Goal: Task Accomplishment & Management: Complete application form

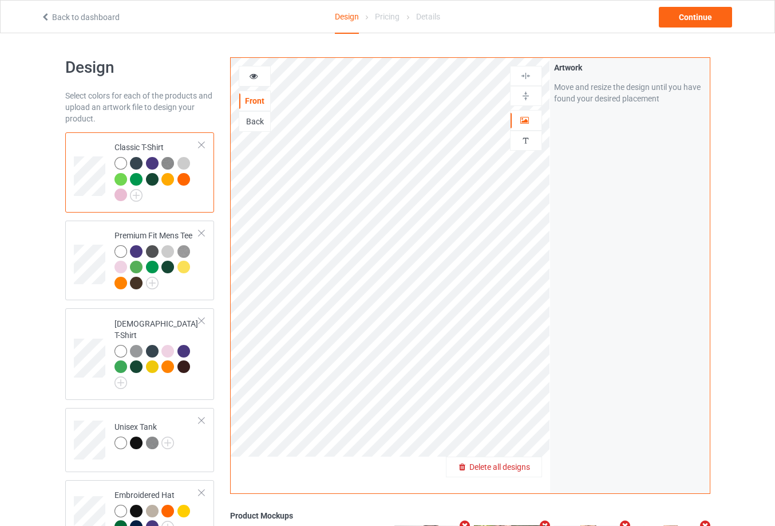
click at [529, 468] on span "Delete all designs" at bounding box center [500, 466] width 61 height 9
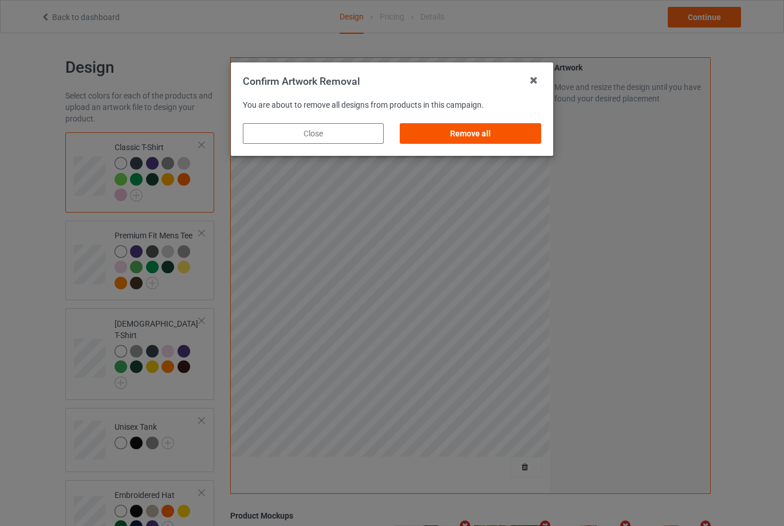
click at [441, 132] on div "Remove all" at bounding box center [470, 133] width 141 height 21
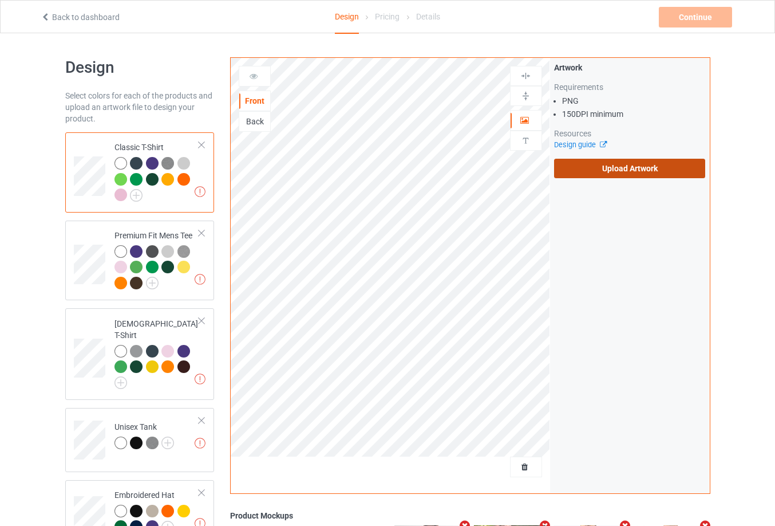
click at [620, 173] on label "Upload Artwork" at bounding box center [630, 168] width 152 height 19
click at [0, 0] on input "Upload Artwork" at bounding box center [0, 0] width 0 height 0
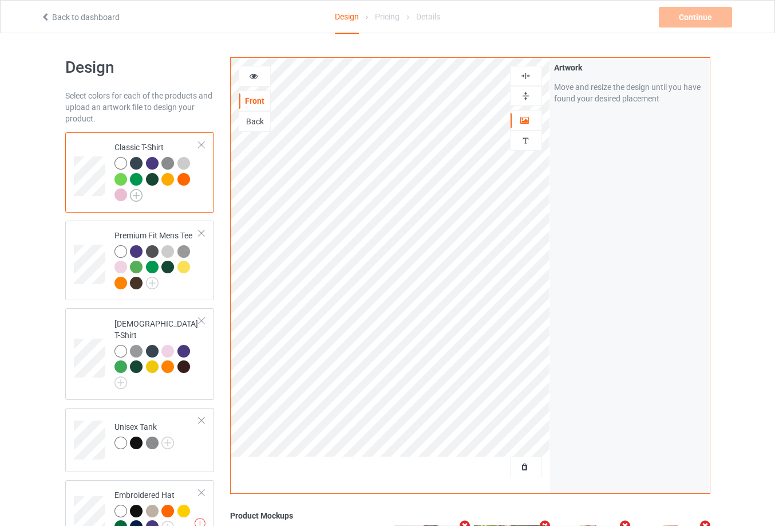
click at [138, 194] on img at bounding box center [136, 195] width 13 height 13
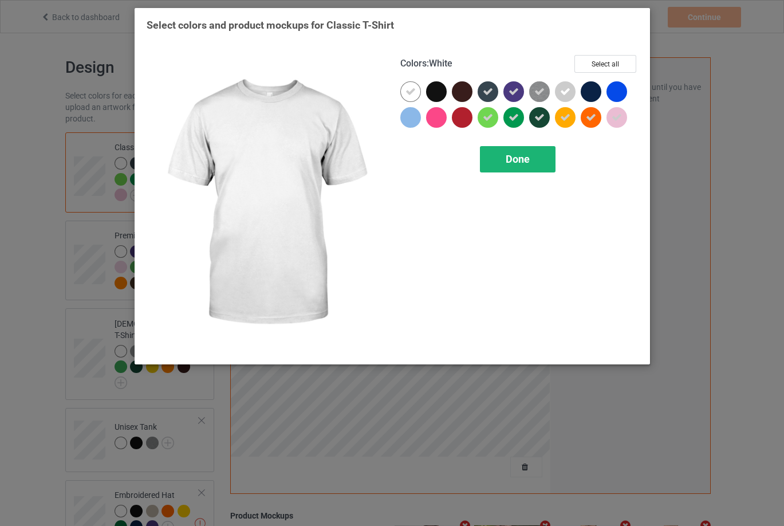
click at [542, 161] on div "Done" at bounding box center [518, 159] width 76 height 26
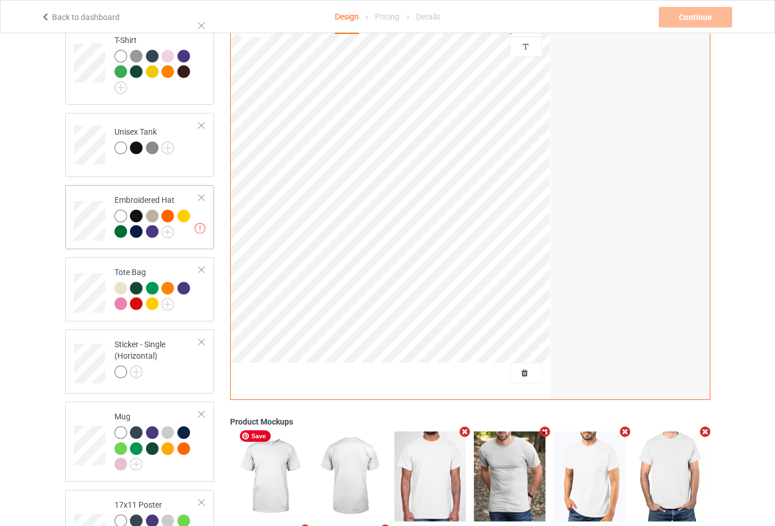
scroll to position [294, 0]
click at [198, 194] on div at bounding box center [202, 198] width 8 height 8
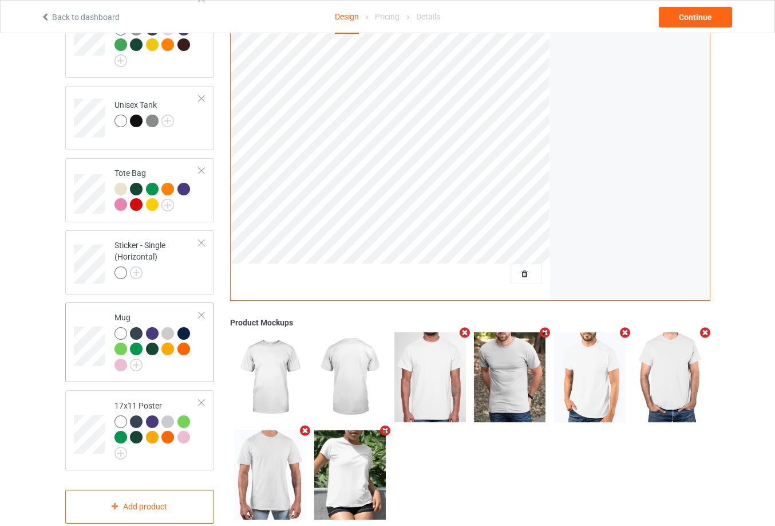
scroll to position [336, 0]
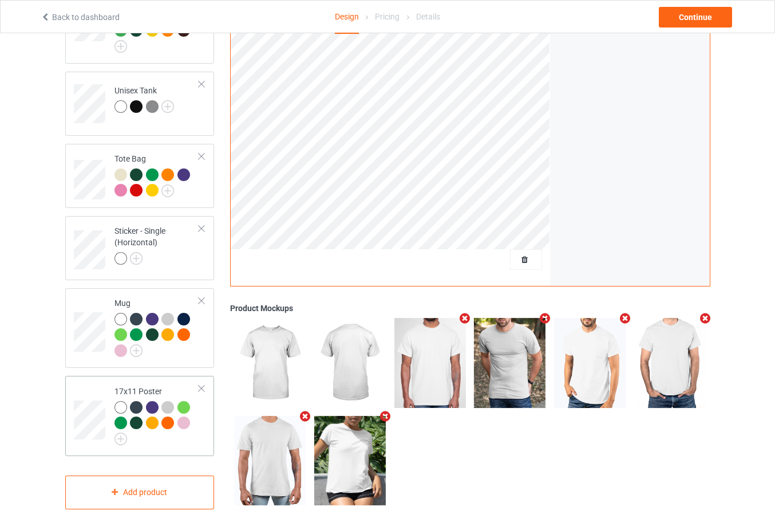
click at [200, 384] on div at bounding box center [202, 388] width 8 height 8
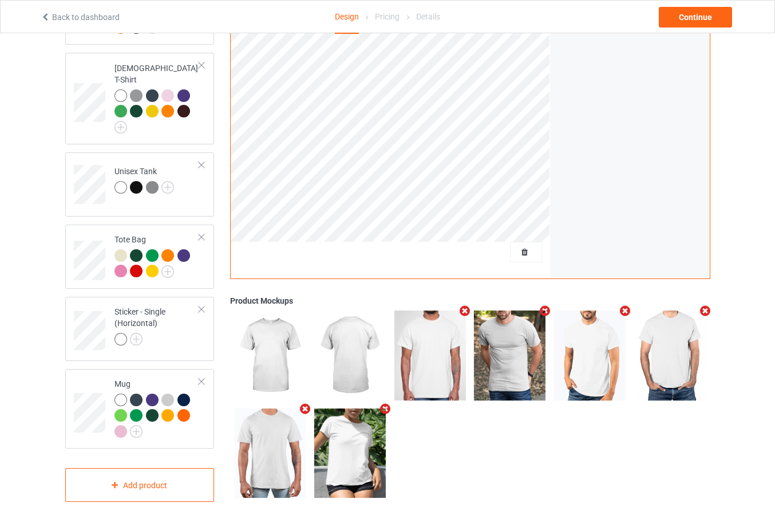
scroll to position [247, 0]
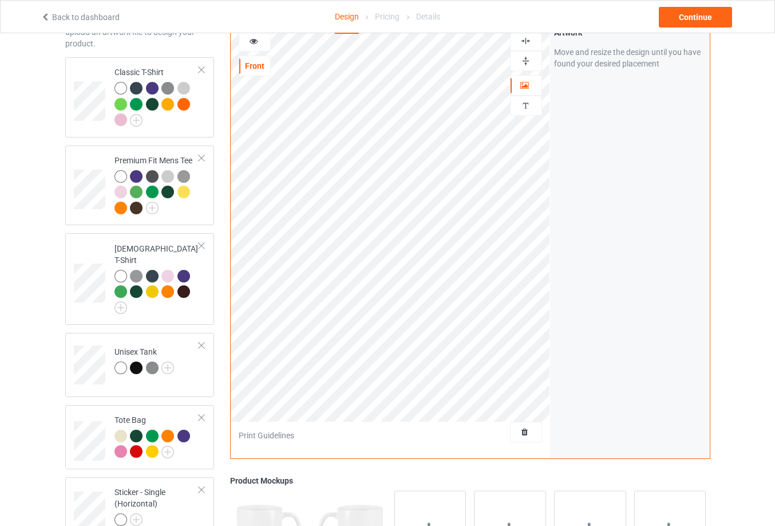
scroll to position [18, 0]
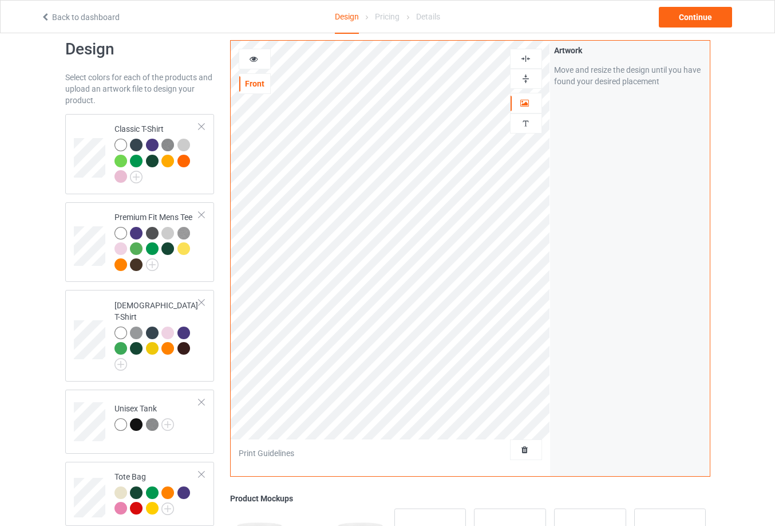
click at [525, 76] on img at bounding box center [526, 78] width 11 height 11
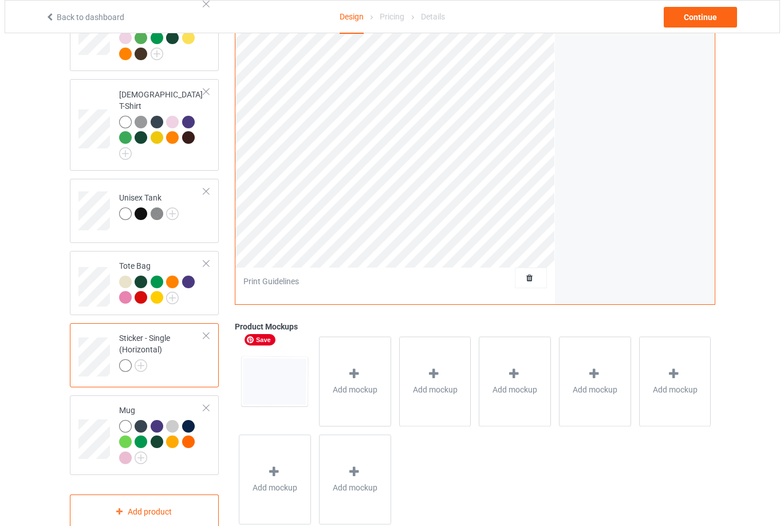
scroll to position [247, 0]
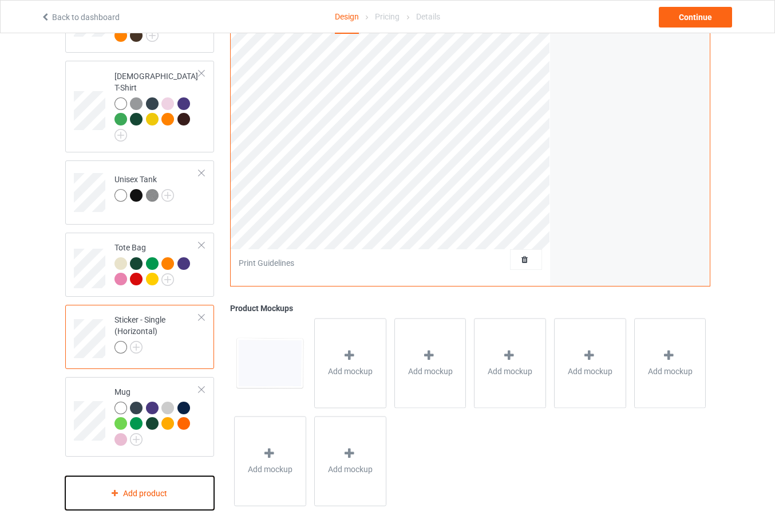
click at [168, 495] on div "Add product" at bounding box center [139, 493] width 149 height 34
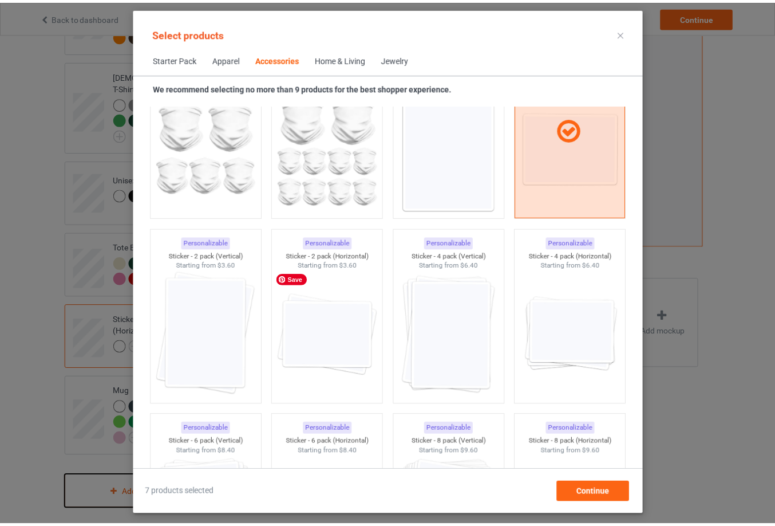
scroll to position [3851, 0]
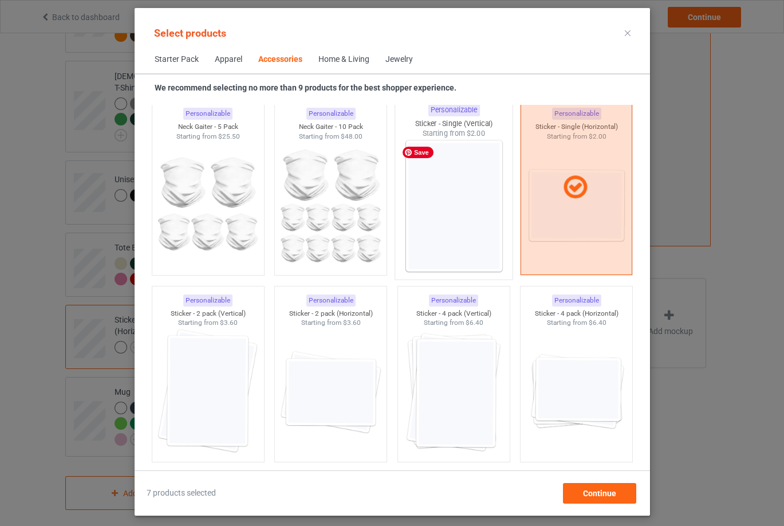
click at [456, 171] on img at bounding box center [454, 206] width 108 height 135
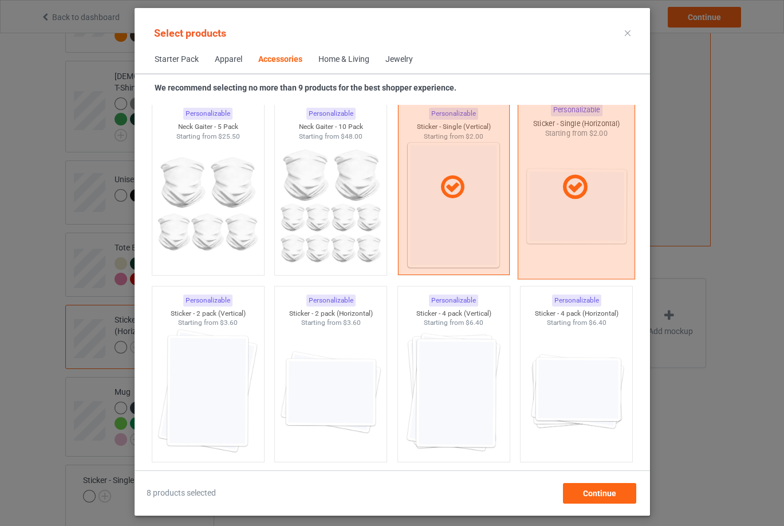
click at [547, 198] on div at bounding box center [576, 187] width 116 height 29
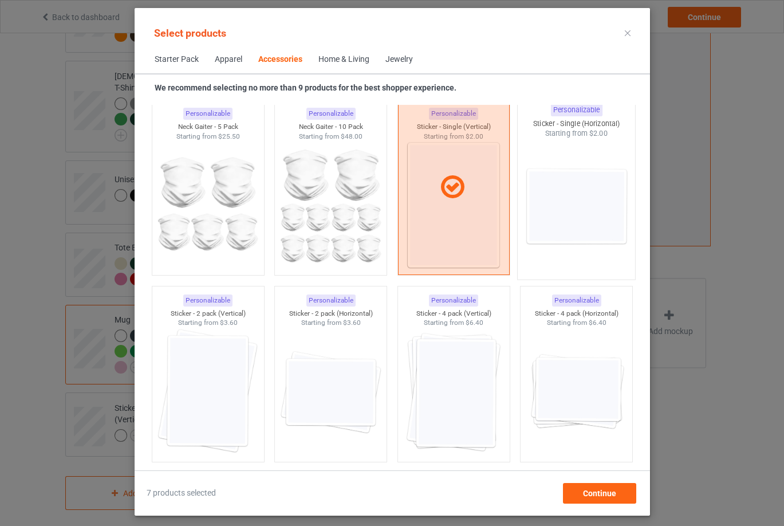
click at [11, 312] on div "Select products Starter Pack Apparel Accessories Home & Living Jewelry We recom…" at bounding box center [392, 263] width 784 height 526
click at [598, 496] on span "Continue" at bounding box center [598, 492] width 33 height 9
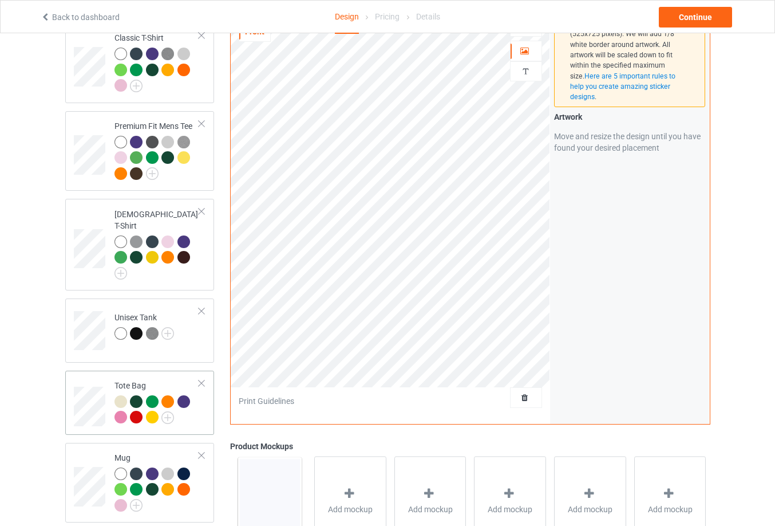
scroll to position [76, 0]
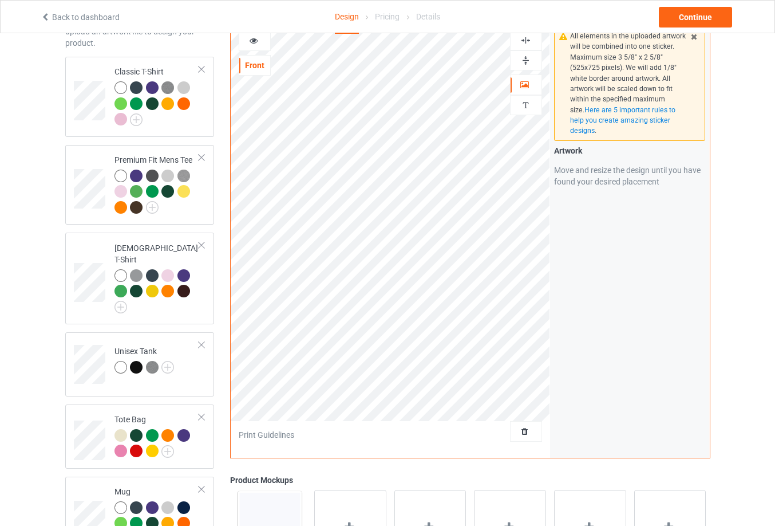
click at [527, 55] on img at bounding box center [526, 60] width 11 height 11
click at [532, 40] on div at bounding box center [526, 40] width 32 height 20
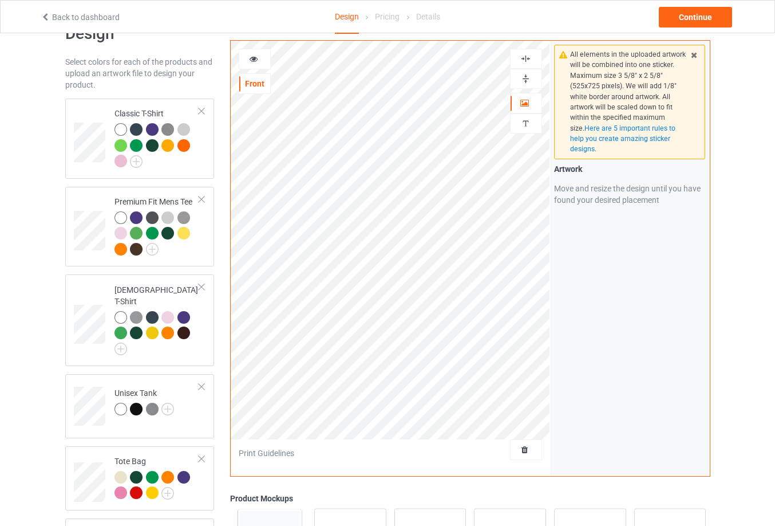
scroll to position [18, 0]
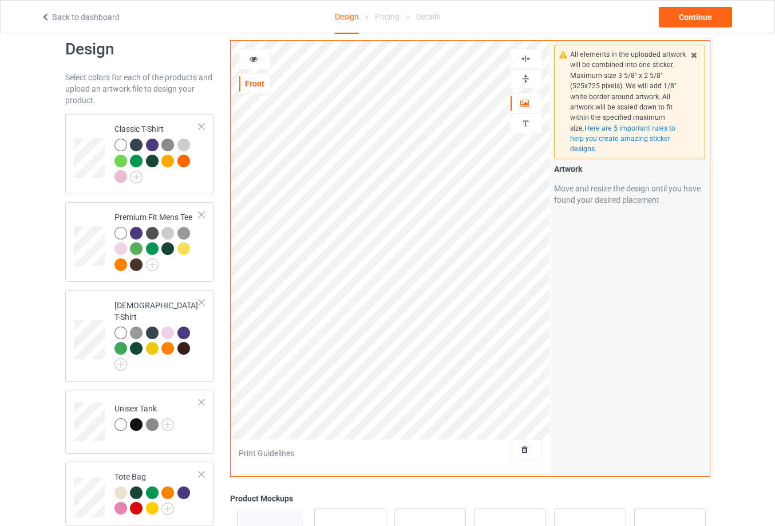
click at [519, 58] on div at bounding box center [526, 58] width 31 height 11
click at [523, 80] on img at bounding box center [526, 78] width 11 height 11
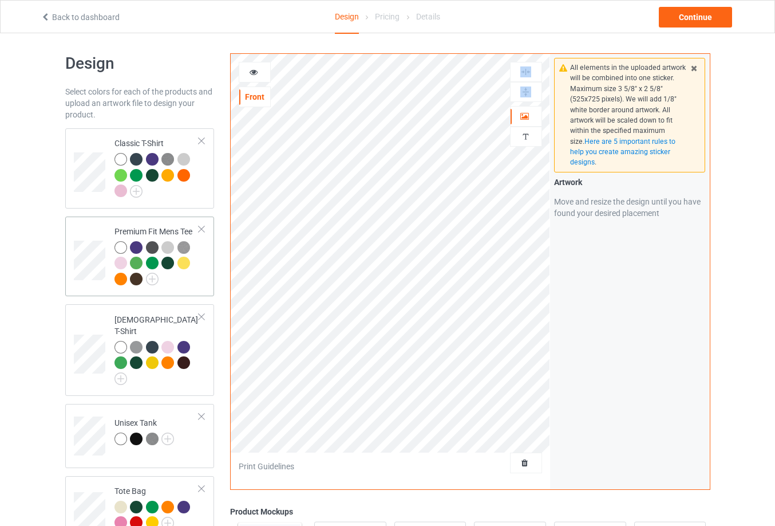
scroll to position [0, 0]
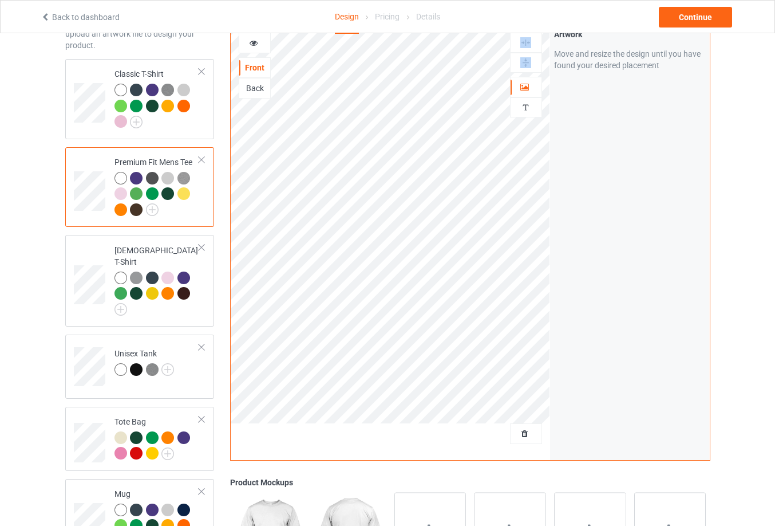
scroll to position [115, 0]
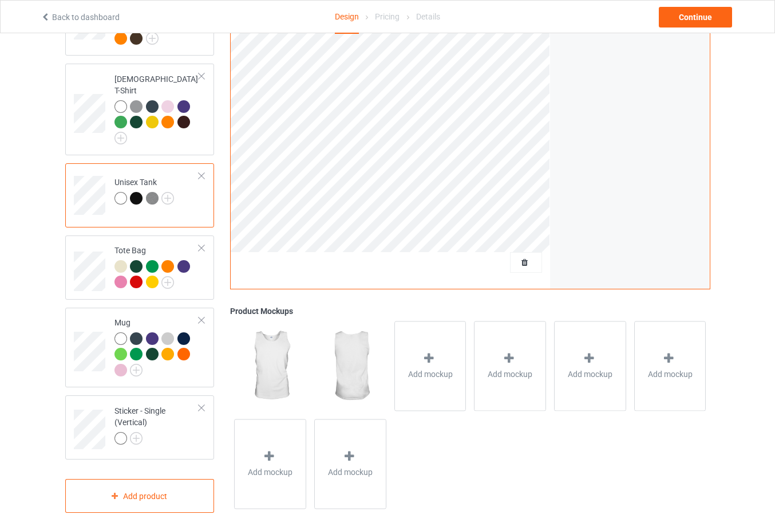
scroll to position [247, 0]
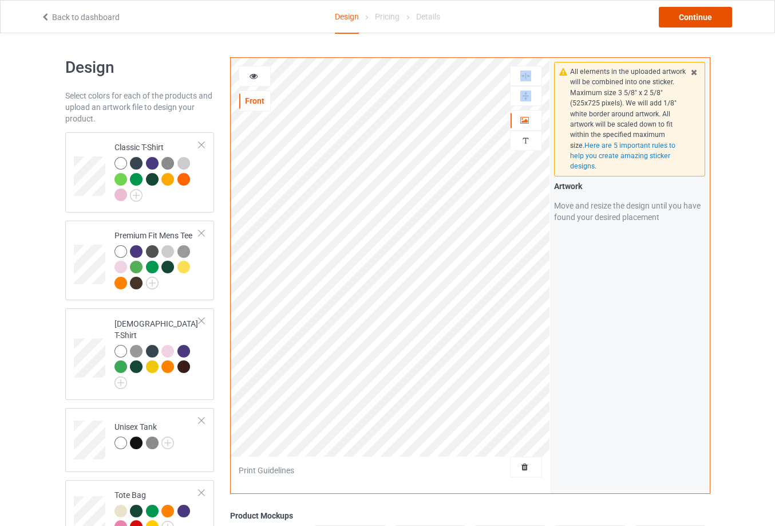
click at [718, 17] on div "Continue" at bounding box center [695, 17] width 73 height 21
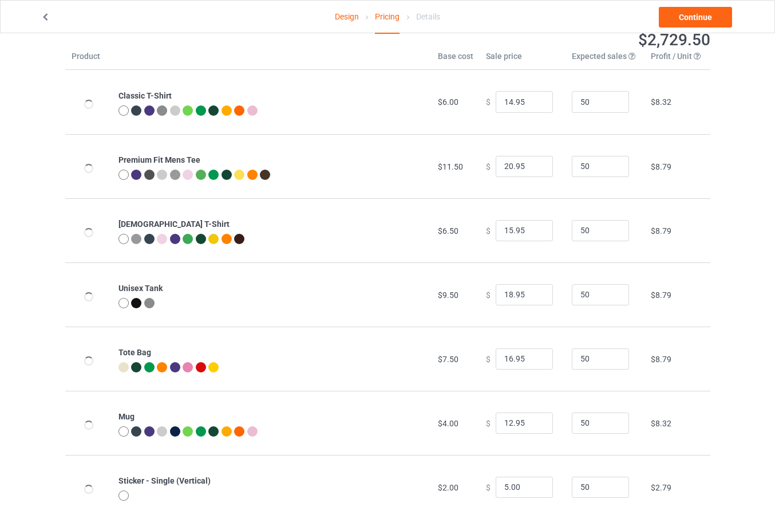
scroll to position [61, 0]
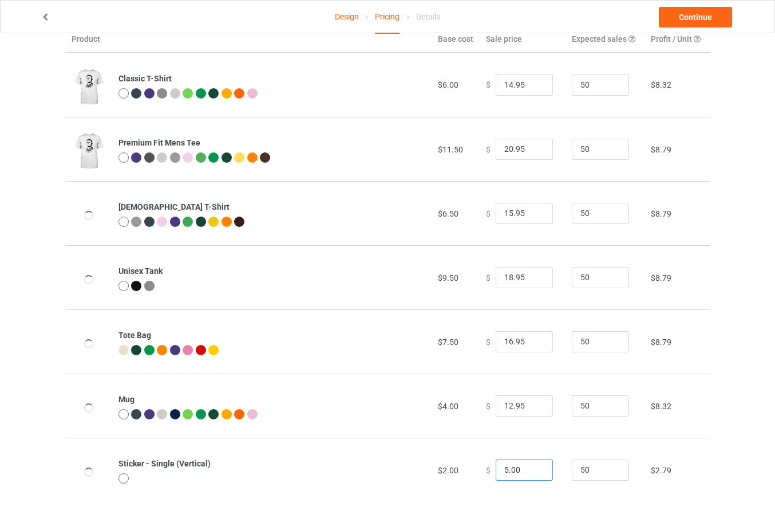
click at [503, 471] on input "5.00" at bounding box center [524, 470] width 57 height 22
click at [510, 471] on input "4.00" at bounding box center [524, 470] width 57 height 22
click at [579, 504] on div "Pricing Estimated total profit $2,706.50 Product Base cost Sale price Expected …" at bounding box center [387, 249] width 645 height 553
click at [511, 471] on input "4.50" at bounding box center [524, 470] width 57 height 22
type input "4.20"
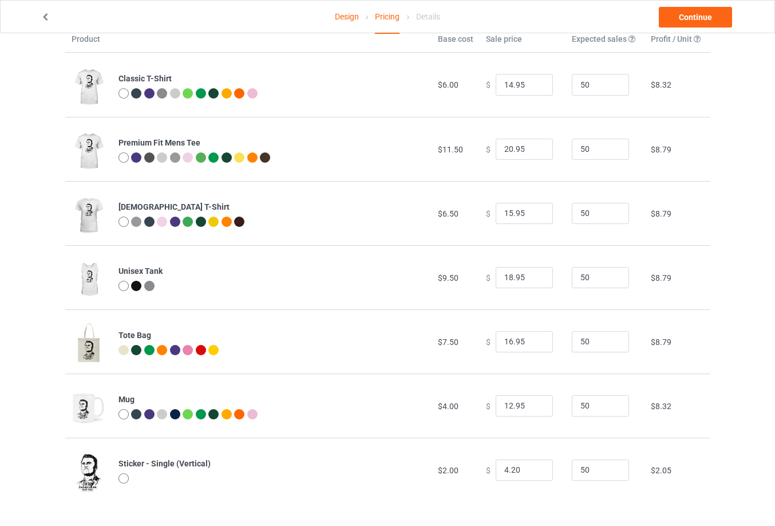
click at [579, 490] on td "50" at bounding box center [605, 469] width 79 height 64
click at [755, 166] on div "Design Pricing Details Continue Pricing Estimated total profit $2,692.50 Produc…" at bounding box center [387, 249] width 775 height 553
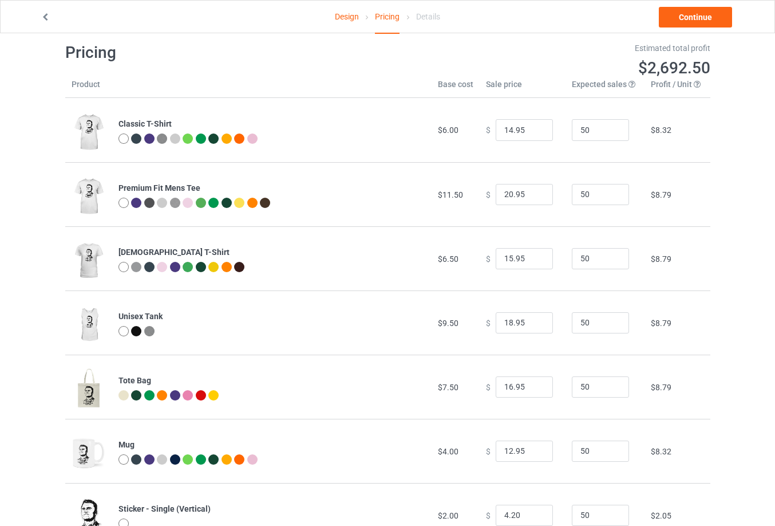
scroll to position [0, 0]
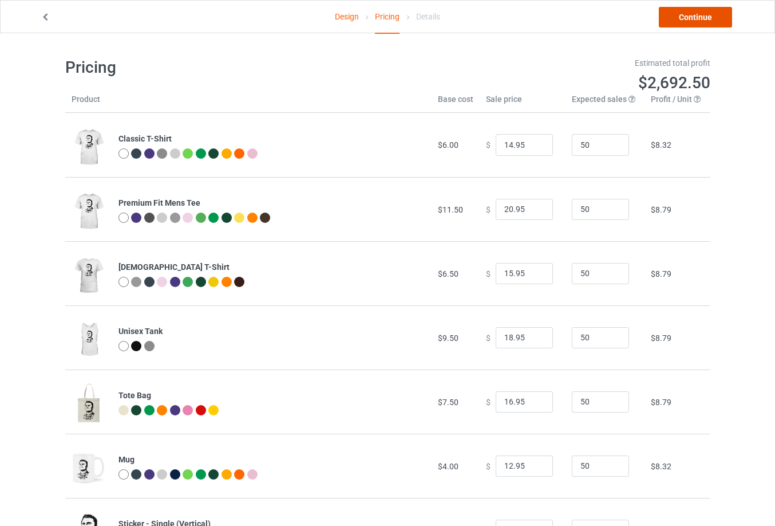
click at [693, 22] on link "Continue" at bounding box center [695, 17] width 73 height 21
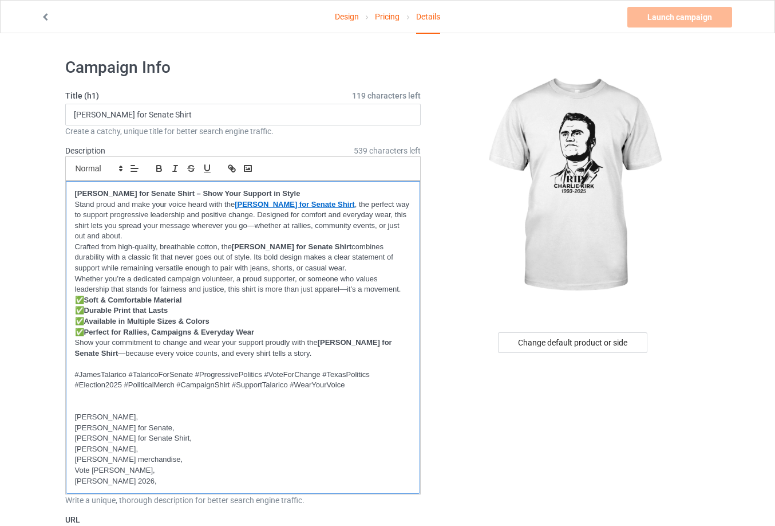
click at [189, 256] on p "Crafted from high-quality, breathable cotton, the [PERSON_NAME] for Senate Shir…" at bounding box center [243, 258] width 337 height 32
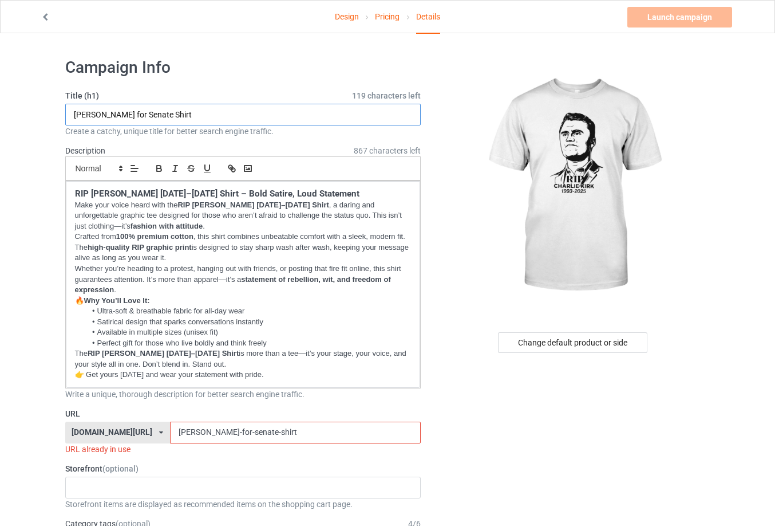
click at [205, 116] on input "[PERSON_NAME] for Senate Shirt" at bounding box center [243, 115] width 356 height 22
click at [202, 119] on input "[PERSON_NAME] for Senate Shirt" at bounding box center [243, 115] width 356 height 22
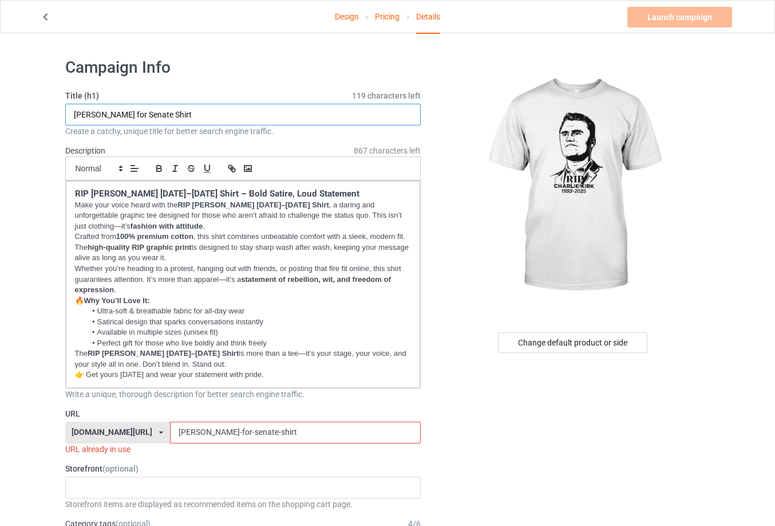
click at [202, 119] on input "[PERSON_NAME] for Senate Shirt" at bounding box center [243, 115] width 356 height 22
paste input "RIP [PERSON_NAME] 1993 2025"
type input "RIP [PERSON_NAME] 1993 2025 Shirt"
click at [256, 307] on li "Ultra-soft & breathable fabric for all-day wear" at bounding box center [248, 311] width 325 height 10
click at [313, 429] on input "[PERSON_NAME]-for-senate-shirt" at bounding box center [295, 432] width 251 height 22
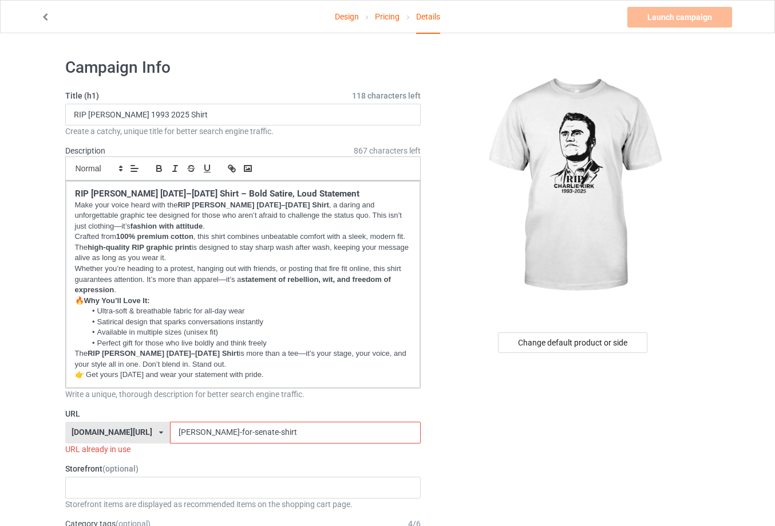
paste input "rip-[PERSON_NAME]-1993-2025"
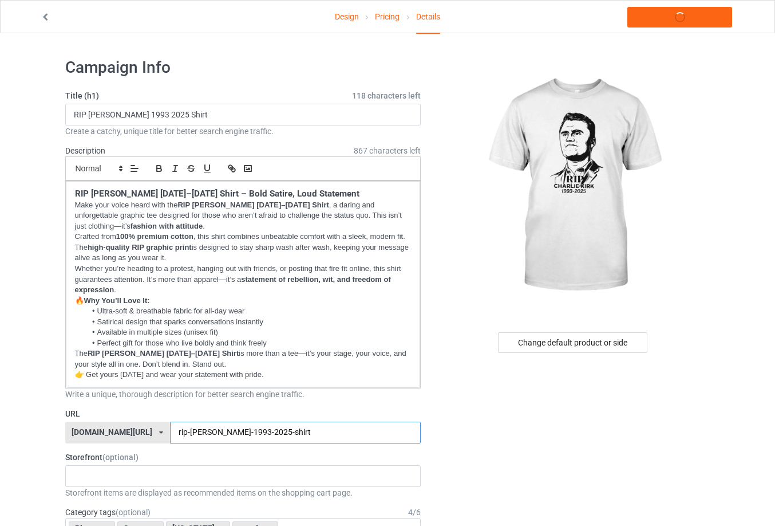
type input "rip-[PERSON_NAME]-1993-2025-shirt"
drag, startPoint x: 504, startPoint y: 417, endPoint x: 505, endPoint y: 409, distance: 8.6
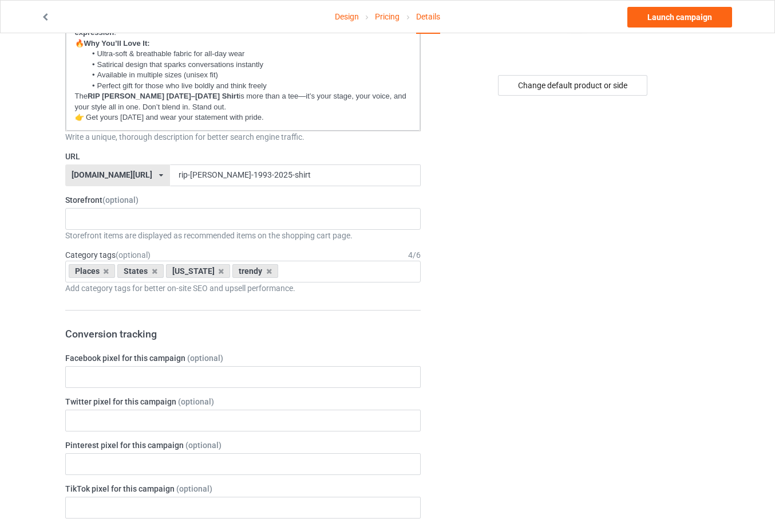
scroll to position [286, 0]
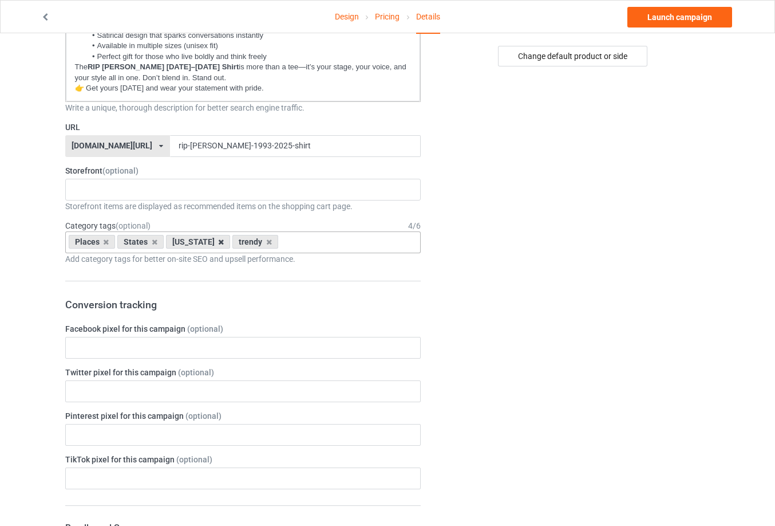
click at [218, 241] on icon at bounding box center [221, 241] width 6 height 7
click at [621, 234] on div "Change default product or side" at bounding box center [573, 420] width 289 height 1314
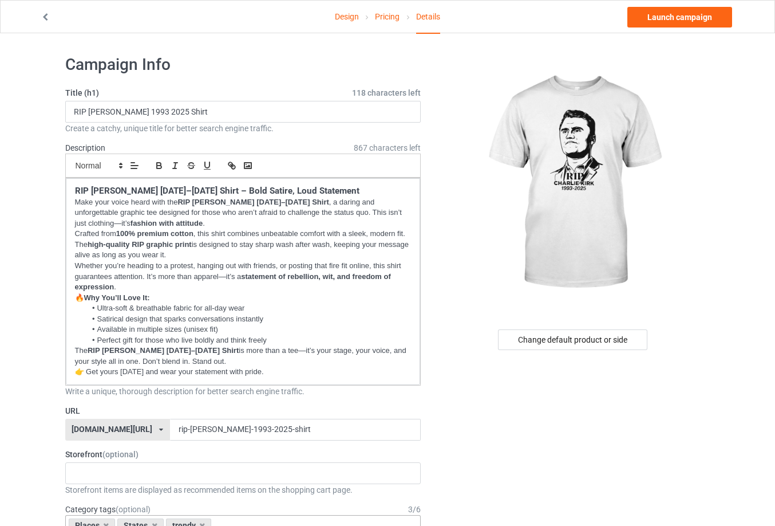
scroll to position [0, 0]
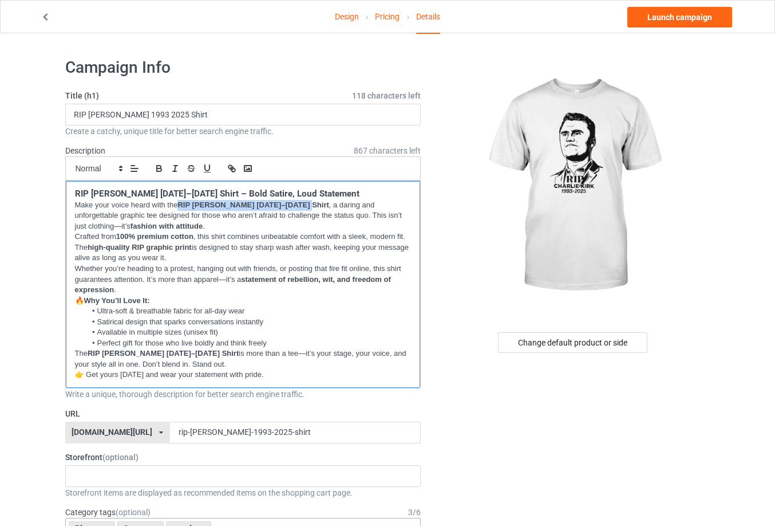
drag, startPoint x: 180, startPoint y: 202, endPoint x: 294, endPoint y: 203, distance: 114.0
click at [294, 203] on strong "RIP [PERSON_NAME] [DATE]–[DATE] Shirt" at bounding box center [253, 204] width 151 height 9
click at [232, 171] on icon "button" at bounding box center [232, 168] width 10 height 10
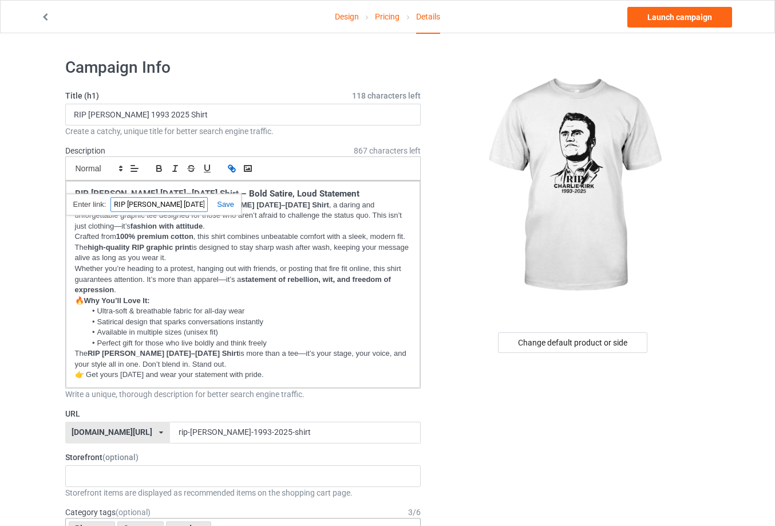
paste input "[URL][DOMAIN_NAME][PERSON_NAME]"
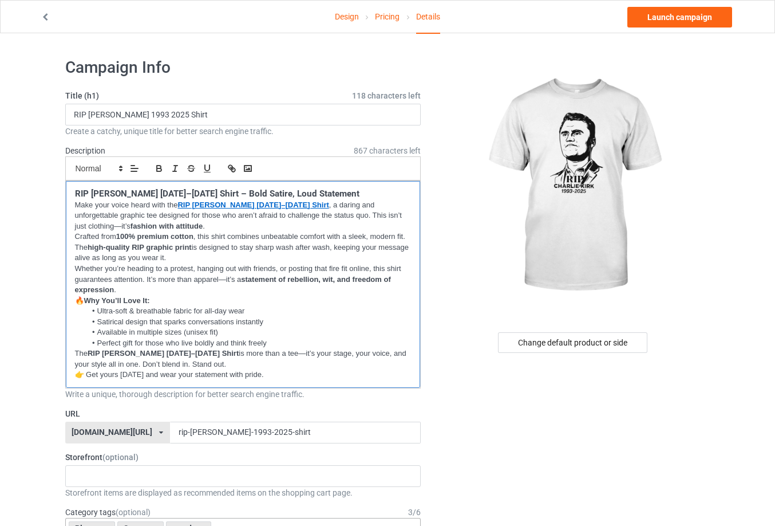
click at [332, 287] on p "Whether you’re heading to a protest, hanging out with friends, or posting that …" at bounding box center [243, 279] width 337 height 32
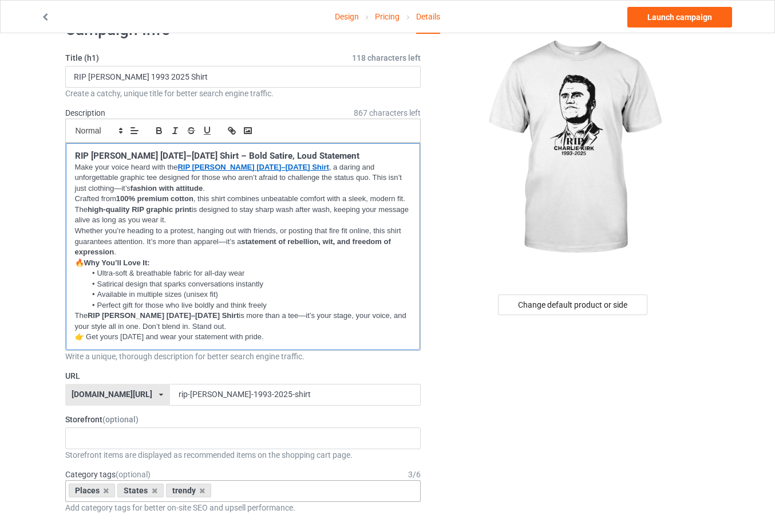
scroll to position [57, 0]
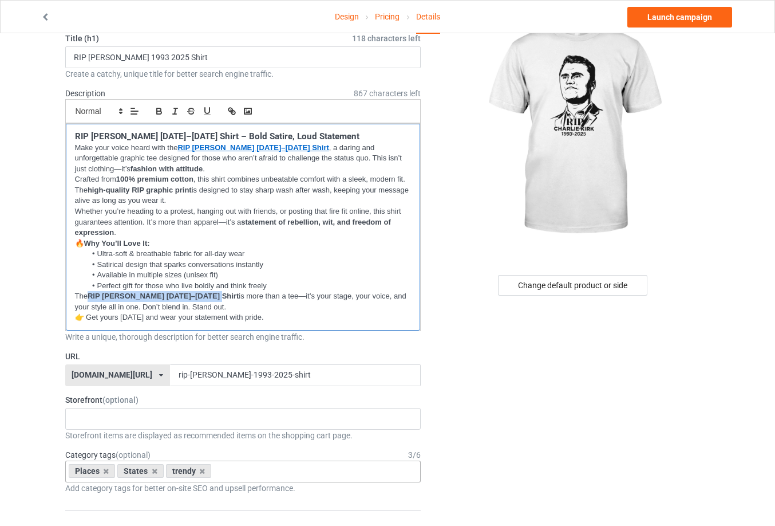
drag, startPoint x: 91, startPoint y: 295, endPoint x: 205, endPoint y: 291, distance: 114.0
click at [205, 291] on p "The RIP [PERSON_NAME] [DATE]–[DATE] Shirt is more than a tee—it’s your stage, y…" at bounding box center [243, 301] width 337 height 21
click at [229, 109] on icon "button" at bounding box center [230, 110] width 4 height 4
paste input "[URL][DOMAIN_NAME][PERSON_NAME]"
type input "[URL][DOMAIN_NAME][PERSON_NAME]"
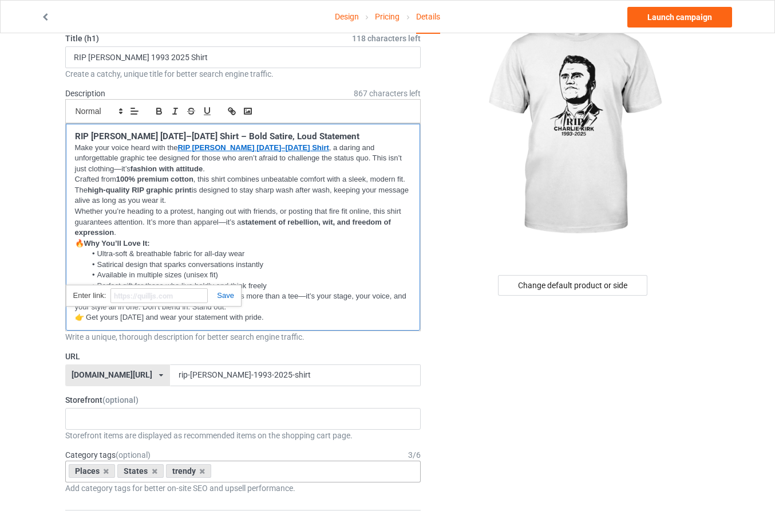
scroll to position [0, 0]
click at [334, 237] on p "Whether you’re heading to a protest, hanging out with friends, or posting that …" at bounding box center [243, 222] width 337 height 32
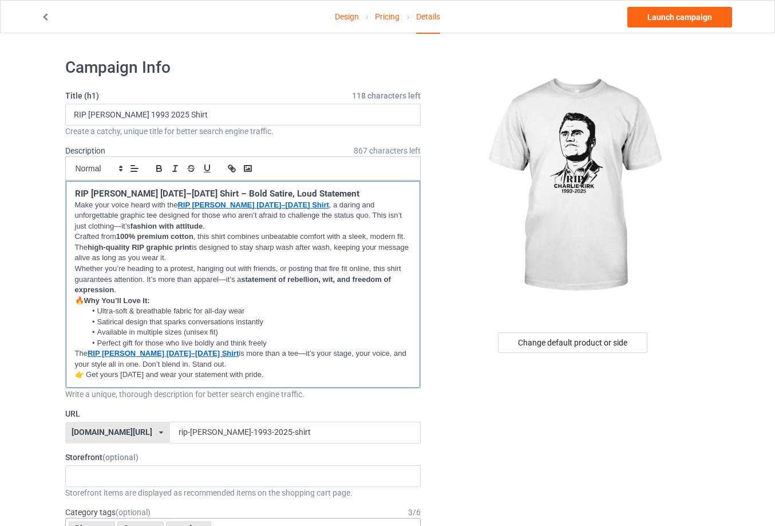
click at [321, 378] on p "👉 Get yours [DATE] and wear your statement with pride." at bounding box center [243, 374] width 337 height 11
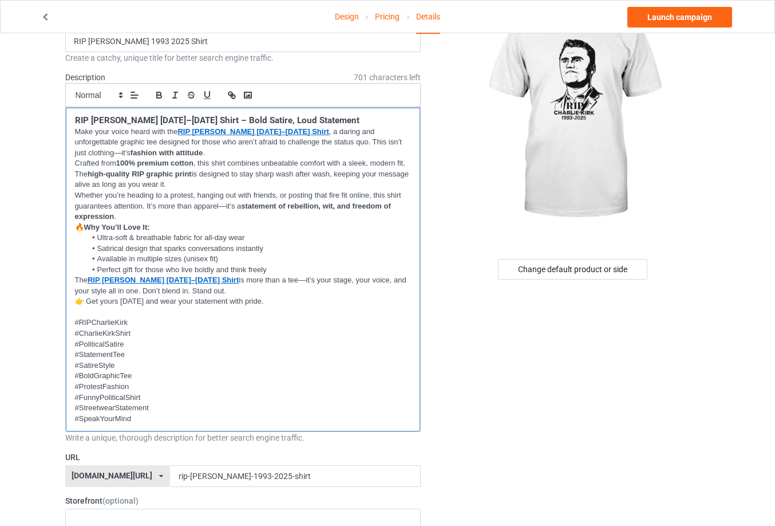
scroll to position [115, 0]
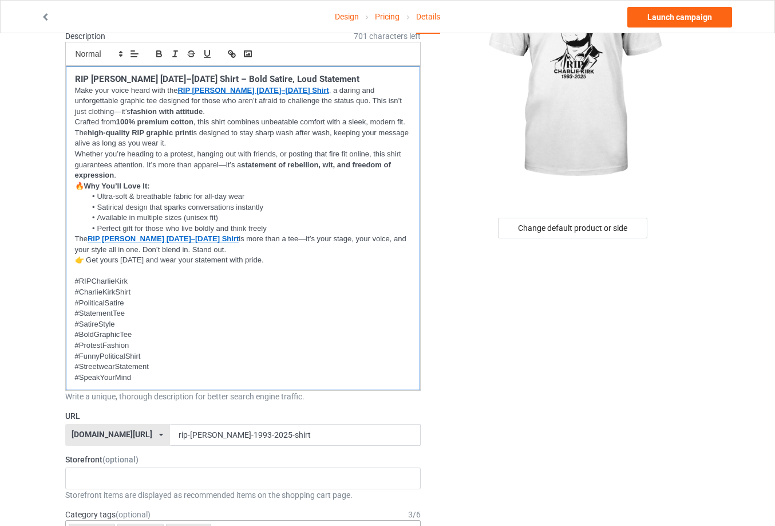
click at [292, 273] on p at bounding box center [243, 271] width 337 height 11
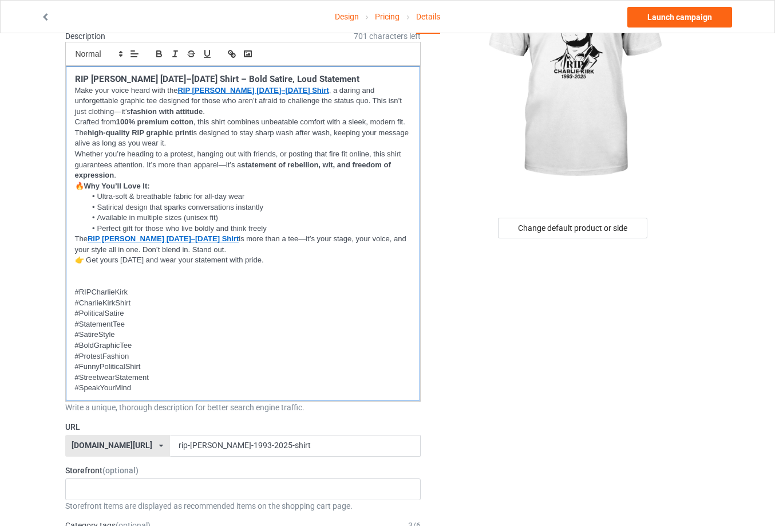
scroll to position [0, 0]
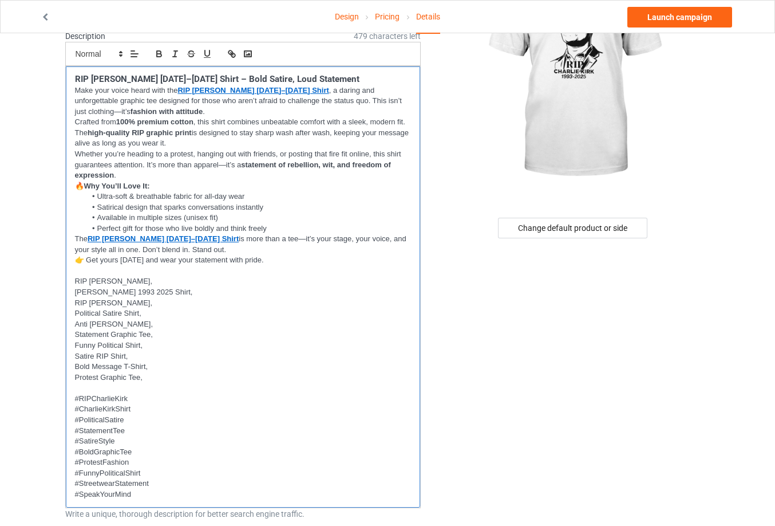
click at [99, 272] on p at bounding box center [243, 271] width 337 height 11
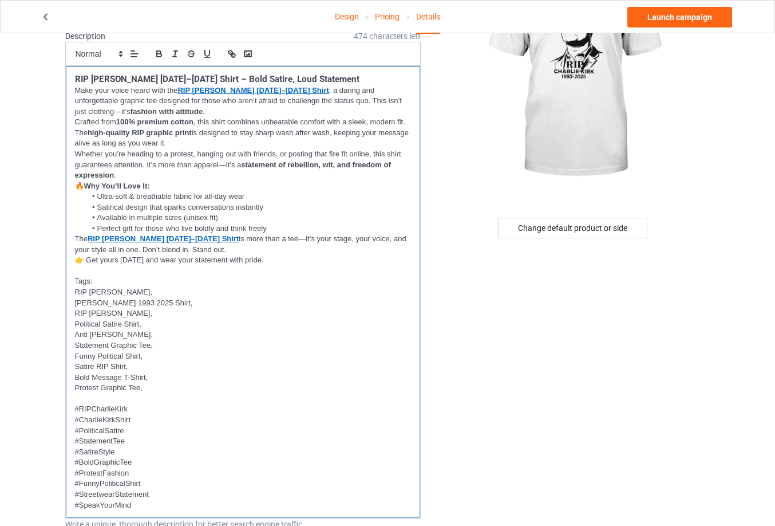
click at [143, 397] on p at bounding box center [243, 398] width 337 height 11
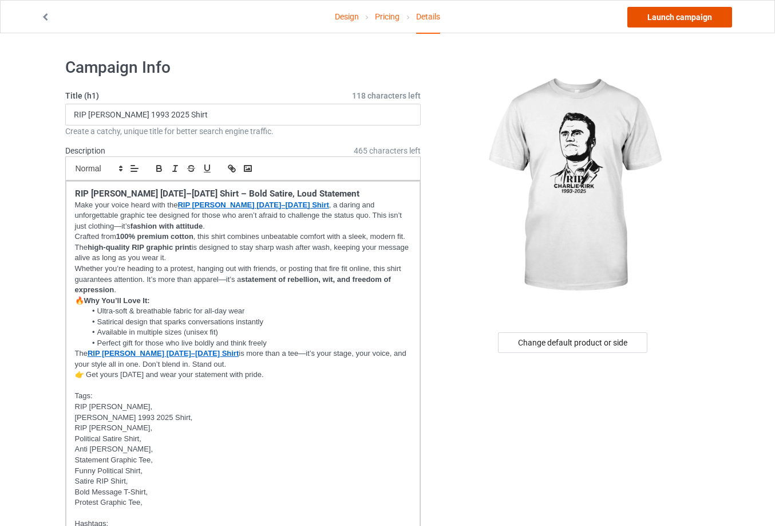
click at [673, 16] on link "Launch campaign" at bounding box center [680, 17] width 105 height 21
